Goal: Download file/media

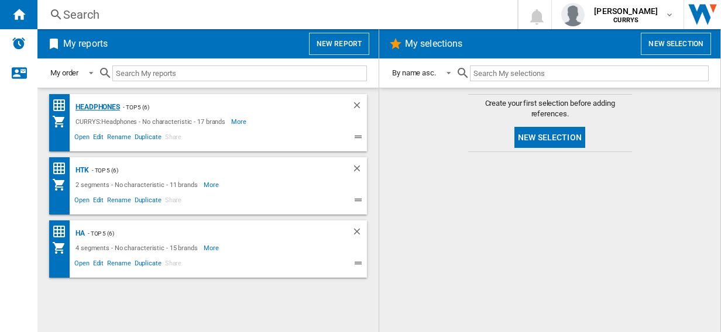
click at [95, 104] on div "Headphones" at bounding box center [96, 107] width 47 height 15
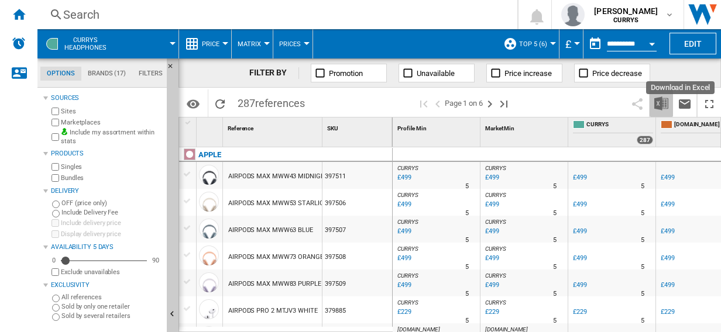
click at [660, 103] on img "Download in Excel" at bounding box center [661, 104] width 14 height 14
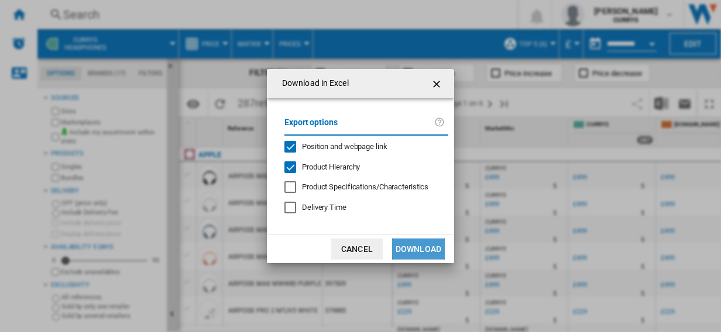
click at [415, 246] on button "Download" at bounding box center [418, 249] width 53 height 21
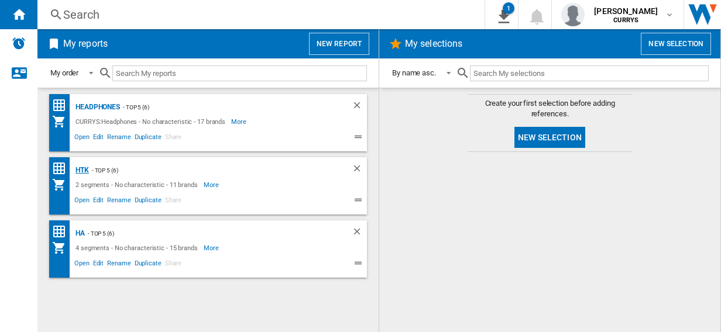
click at [83, 170] on div "HTK" at bounding box center [81, 170] width 16 height 15
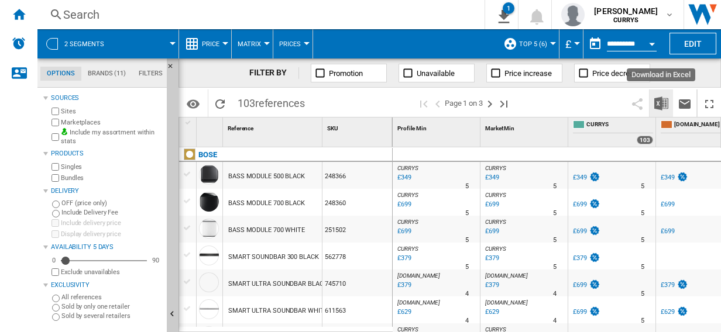
click at [661, 102] on img "Download in Excel" at bounding box center [661, 104] width 14 height 14
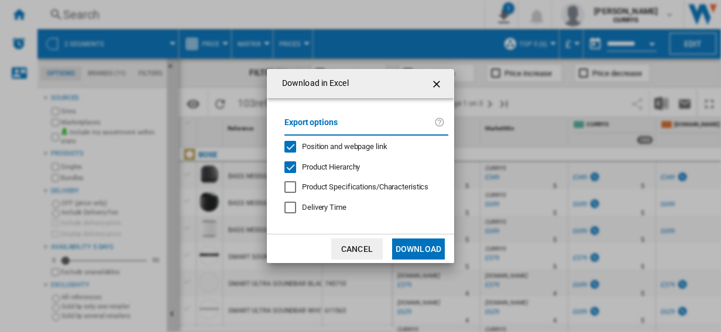
click at [412, 247] on button "Download" at bounding box center [418, 249] width 53 height 21
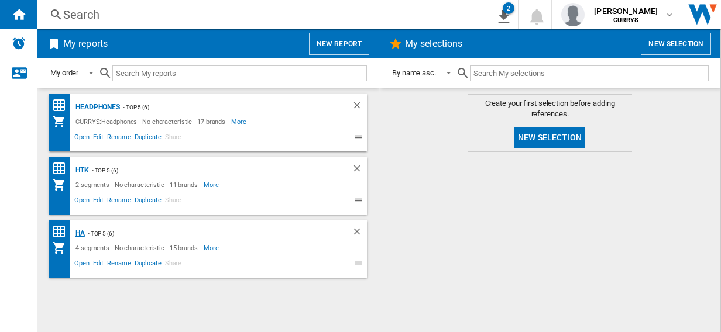
click at [82, 231] on div "HA" at bounding box center [79, 233] width 12 height 15
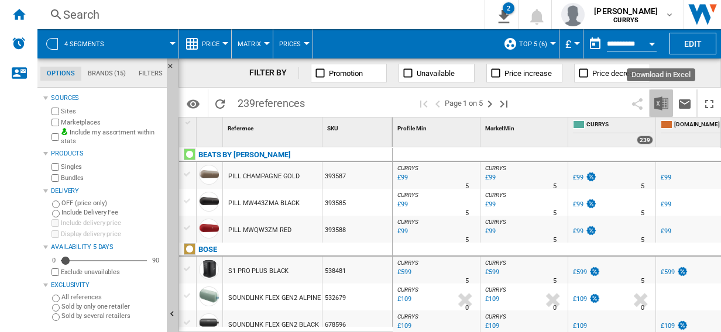
click at [661, 101] on img "Download in Excel" at bounding box center [661, 104] width 14 height 14
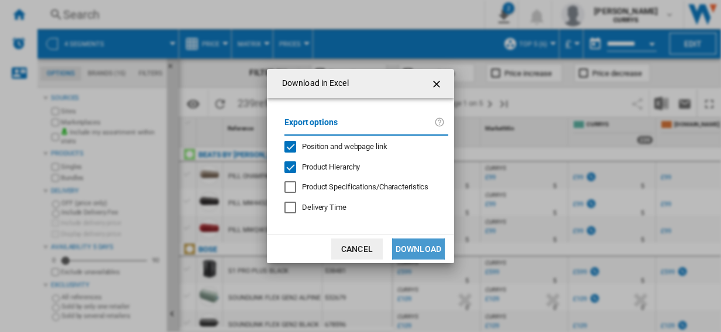
click at [419, 248] on button "Download" at bounding box center [418, 249] width 53 height 21
